Goal: Task Accomplishment & Management: Manage account settings

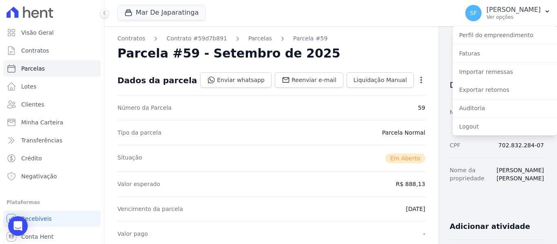
scroll to position [285, 0]
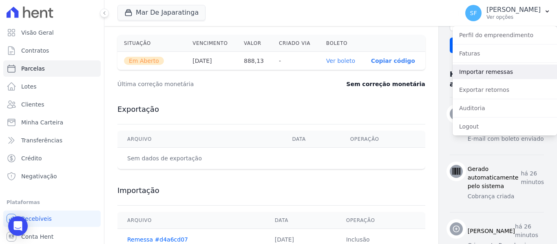
click at [500, 66] on link "Importar remessas" at bounding box center [505, 71] width 104 height 15
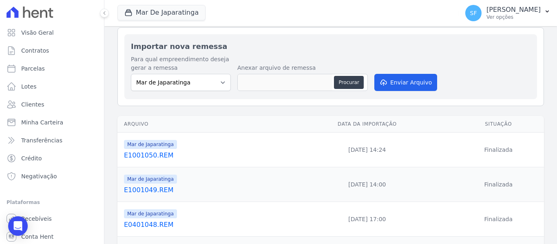
scroll to position [41, 0]
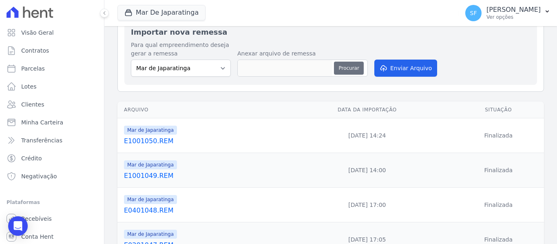
click at [353, 71] on button "Procurar" at bounding box center [348, 68] width 29 height 13
type input "E1001051.REM"
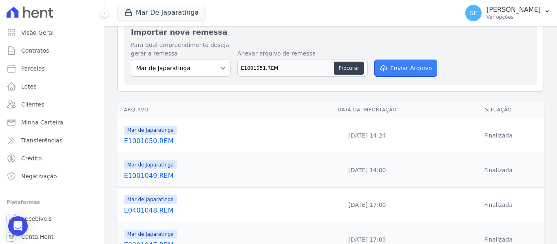
click at [400, 73] on button "Enviar Arquivo" at bounding box center [405, 68] width 63 height 17
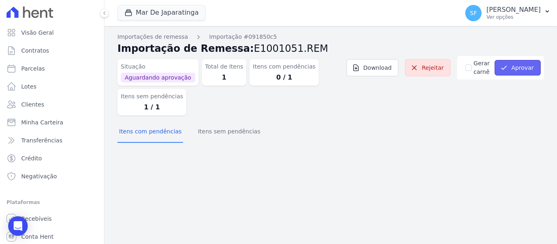
click at [521, 69] on button "Aprovar" at bounding box center [518, 67] width 46 height 15
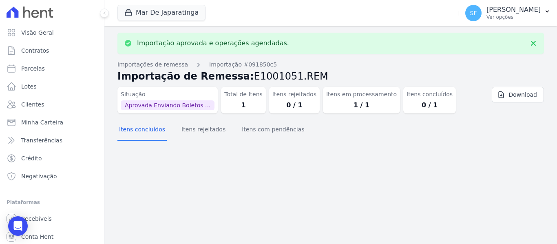
click at [482, 150] on div "Importação aprovada e operações agendadas. Importações de remessa Importação #0…" at bounding box center [330, 135] width 453 height 218
click at [37, 68] on span "Parcelas" at bounding box center [33, 68] width 24 height 8
select select
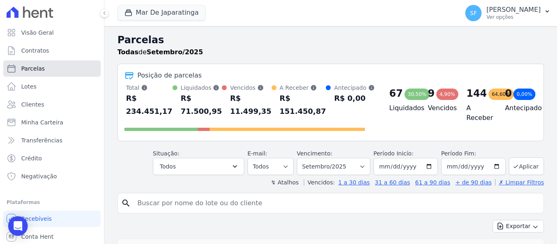
click at [39, 72] on span "Parcelas" at bounding box center [33, 68] width 24 height 8
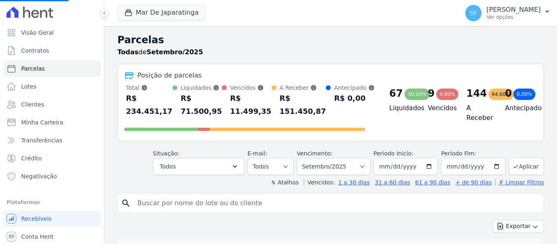
click at [220, 201] on input "search" at bounding box center [337, 203] width 408 height 16
select select
click at [188, 209] on input "search" at bounding box center [337, 203] width 408 height 16
paste input "05966100411"
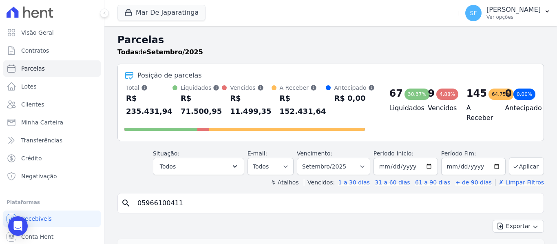
type input "05966100411"
select select
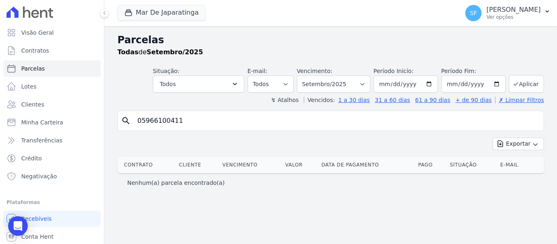
click at [244, 203] on div "Parcelas Todas de Setembro/2025 Situação: Agendado Em Aberto Pago Processando C…" at bounding box center [330, 135] width 453 height 218
click at [36, 65] on span "Parcelas" at bounding box center [33, 68] width 24 height 8
select select
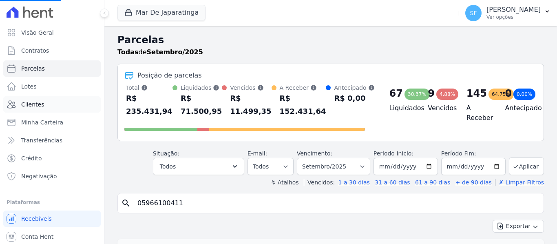
select select
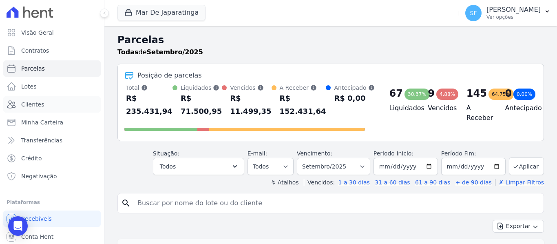
click at [38, 106] on span "Clientes" at bounding box center [32, 104] width 23 height 8
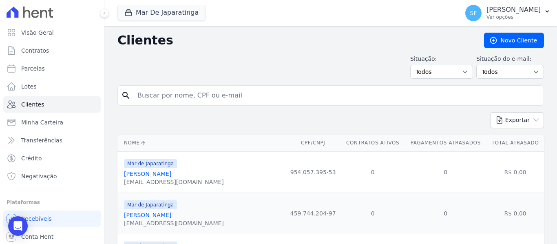
click at [183, 99] on input "search" at bounding box center [337, 95] width 408 height 16
paste input "05966100411"
type input "05966100411"
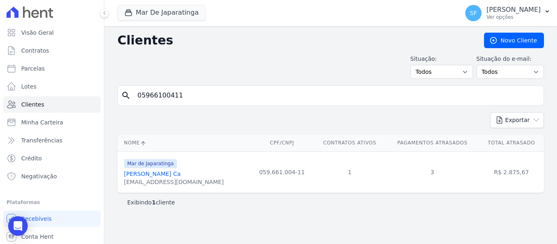
click at [166, 174] on link "[PERSON_NAME] Ca" at bounding box center [152, 173] width 57 height 7
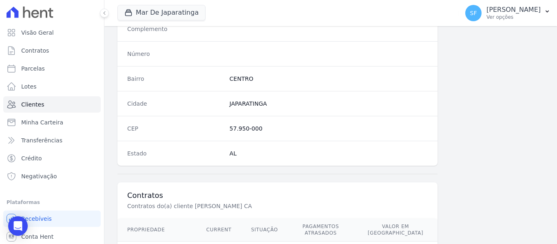
scroll to position [532, 0]
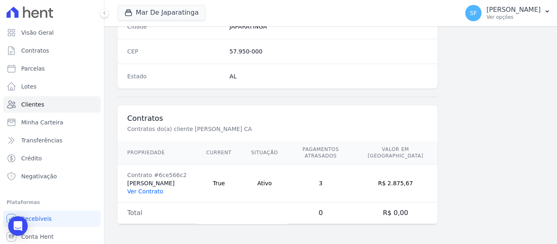
click at [151, 188] on link "Ver Contrato" at bounding box center [145, 191] width 36 height 7
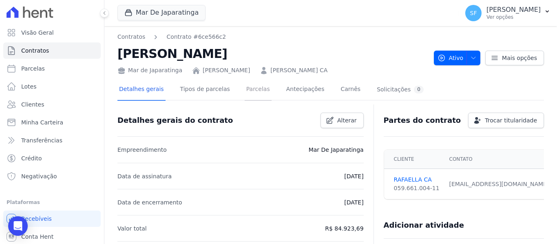
click at [245, 86] on link "Parcelas" at bounding box center [258, 90] width 27 height 22
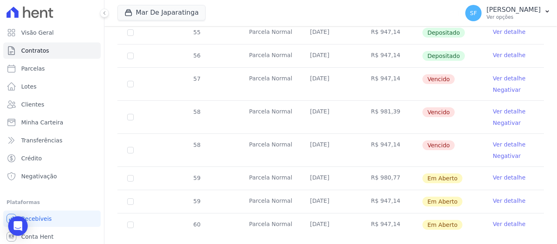
scroll to position [356, 0]
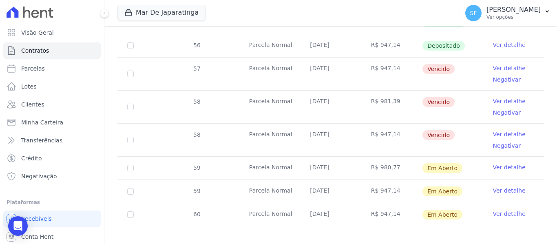
click at [508, 163] on link "Ver detalhe" at bounding box center [509, 167] width 33 height 8
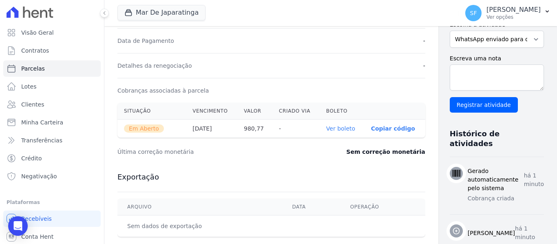
scroll to position [285, 0]
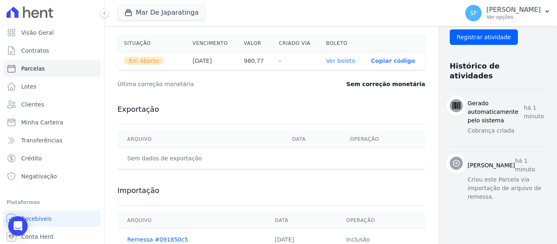
click at [320, 65] on th "Ver boleto" at bounding box center [342, 61] width 45 height 18
click at [326, 64] on link "Ver boleto" at bounding box center [340, 60] width 29 height 7
click at [285, 0] on div "Mar De Japaratinga Você possui apenas um empreendimento Aplicar" at bounding box center [286, 13] width 338 height 27
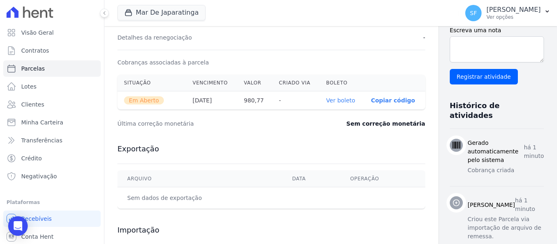
scroll to position [245, 0]
